Goal: Task Accomplishment & Management: Use online tool/utility

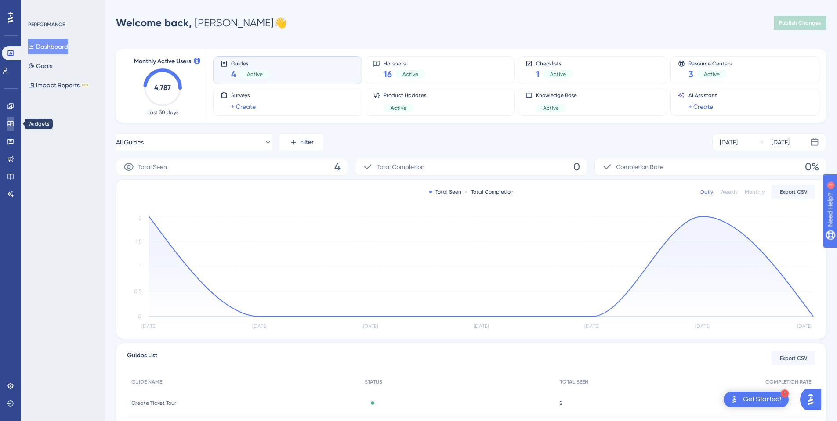
click at [12, 128] on link at bounding box center [10, 124] width 7 height 14
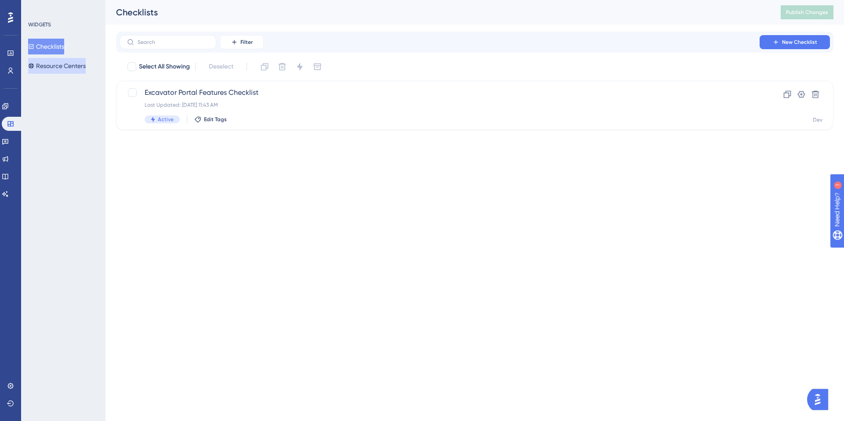
click at [60, 66] on button "Resource Centers" at bounding box center [57, 66] width 58 height 16
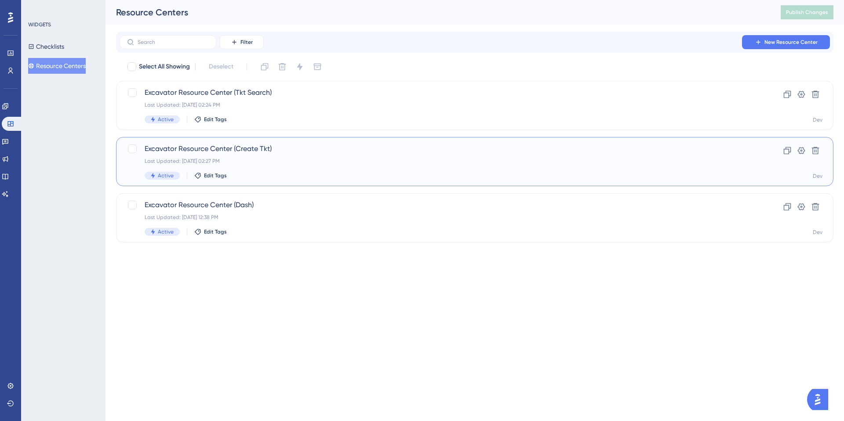
click at [251, 147] on span "Excavator Resource Center (Create Tkt)" at bounding box center [440, 149] width 590 height 11
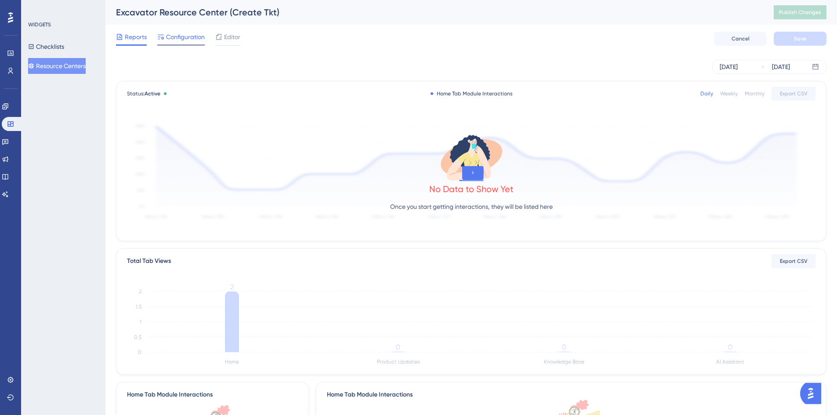
click at [179, 34] on span "Configuration" at bounding box center [185, 37] width 39 height 11
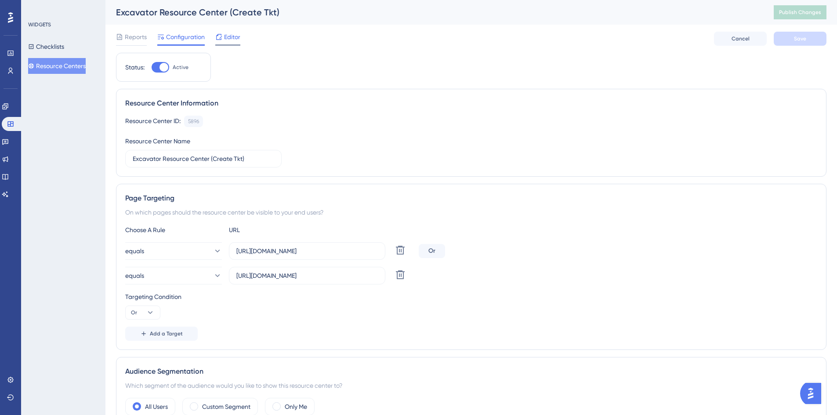
click at [222, 36] on icon at bounding box center [218, 36] width 7 height 7
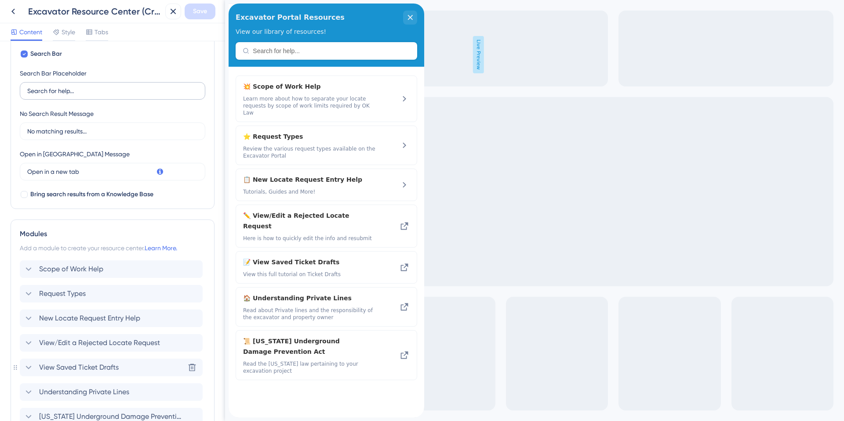
scroll to position [145, 0]
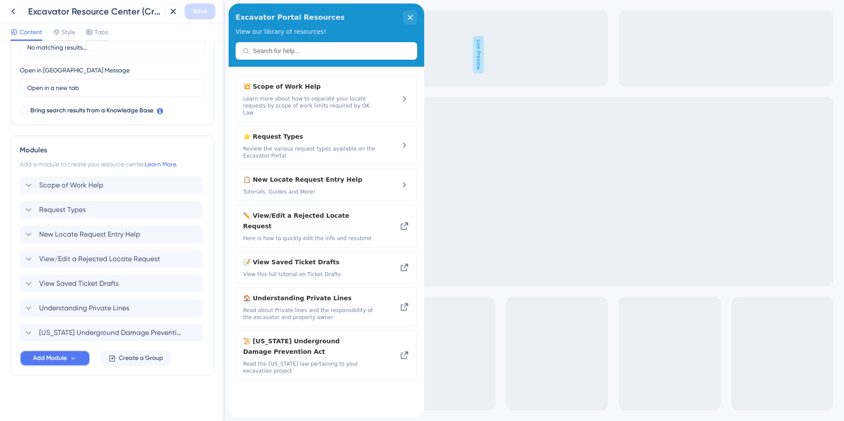
click at [63, 355] on span "Add Module" at bounding box center [50, 358] width 34 height 11
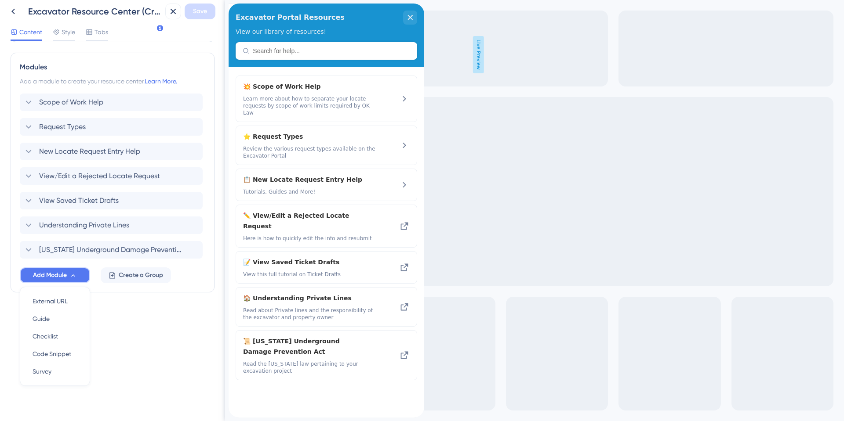
click at [66, 276] on span "Add Module" at bounding box center [50, 275] width 34 height 11
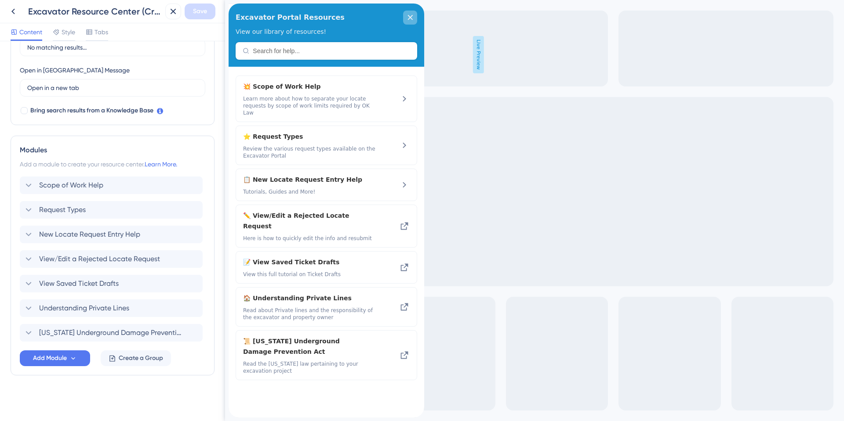
click at [413, 17] on div "close resource center" at bounding box center [410, 18] width 14 height 14
